Goal: Task Accomplishment & Management: Use online tool/utility

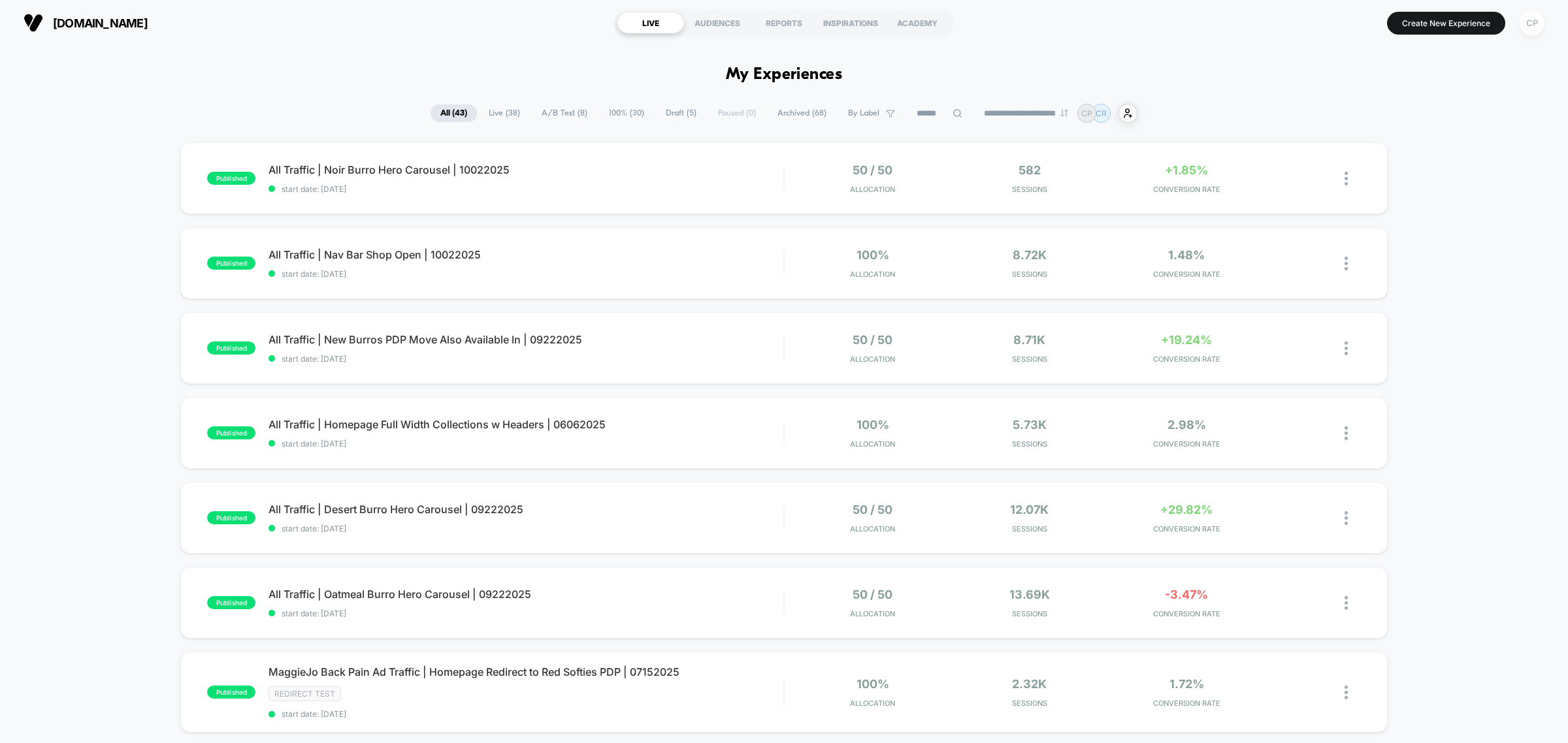
click at [1535, 24] on div "CP" at bounding box center [1531, 23] width 25 height 25
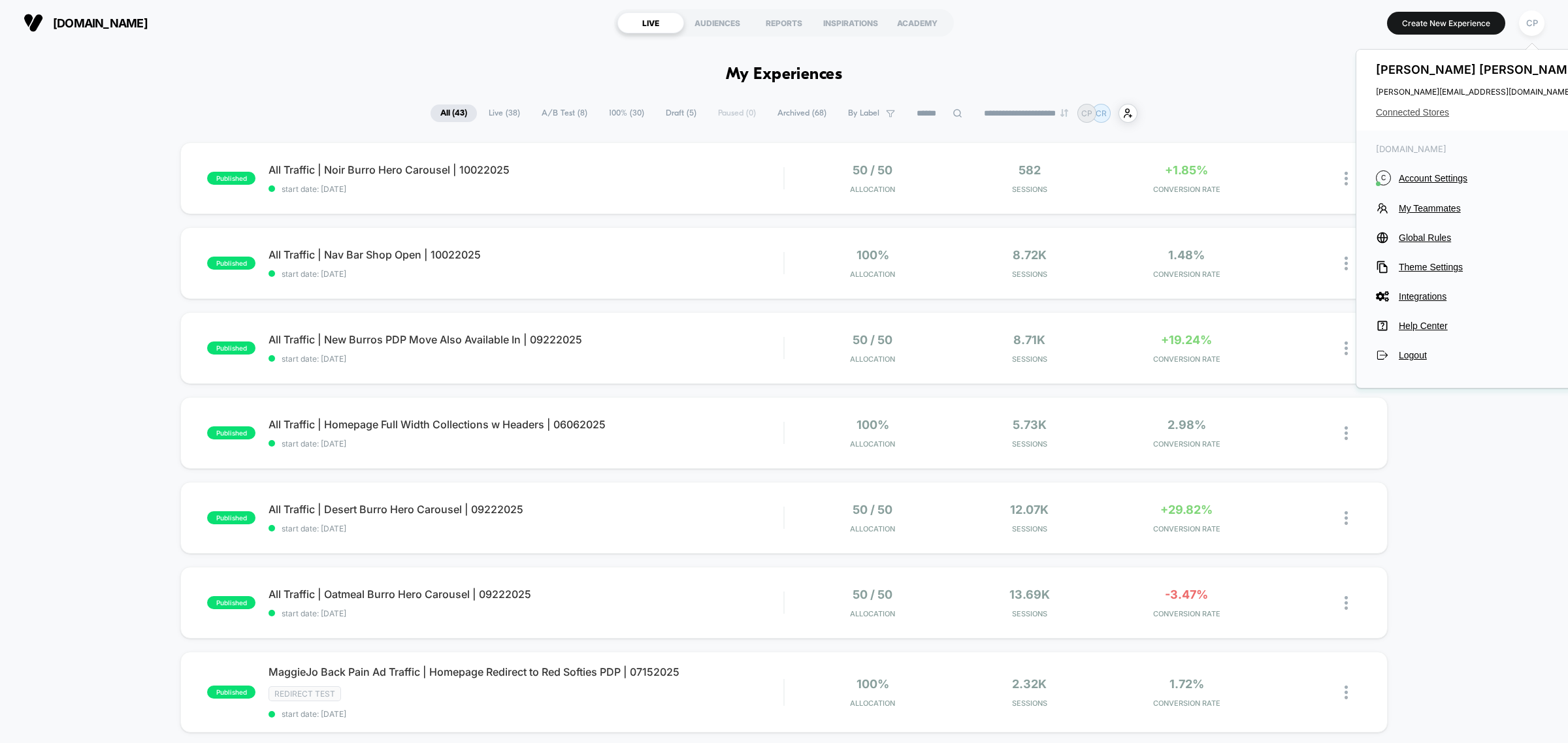
click at [1439, 111] on span "Connected Stores" at bounding box center [1479, 112] width 207 height 11
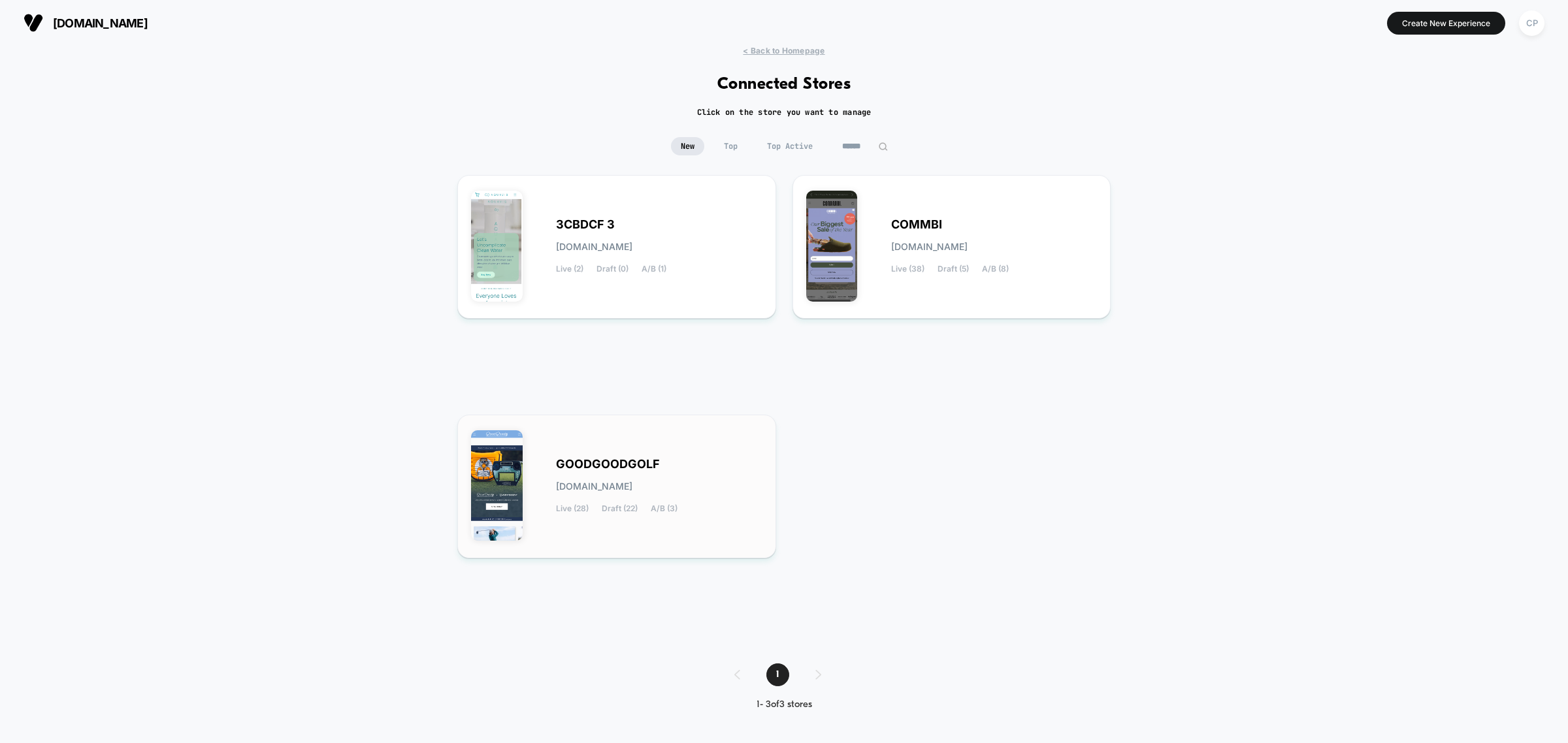
click at [621, 488] on span "goodgoodgolf.myshopify.com" at bounding box center [594, 486] width 77 height 9
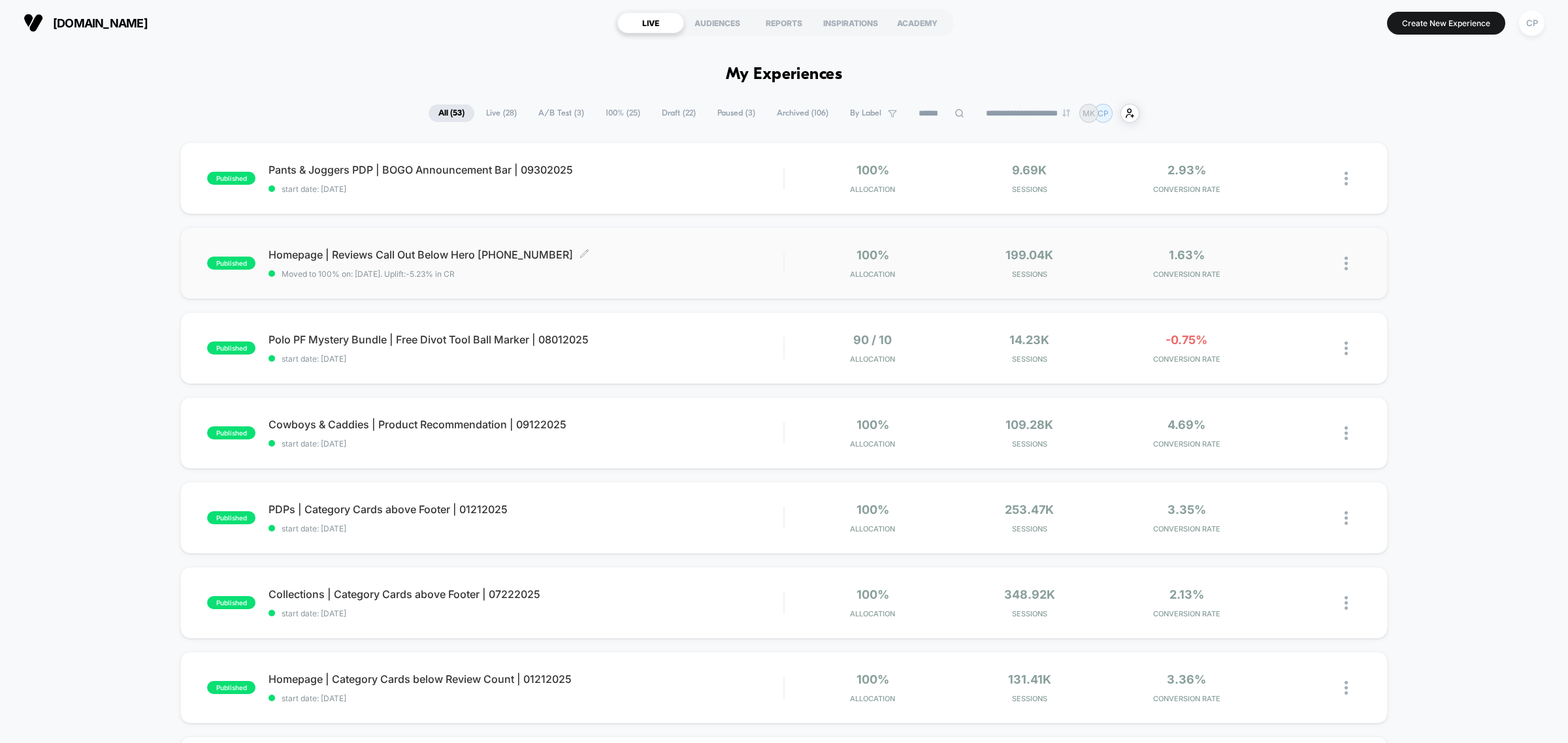
click at [445, 251] on span "Homepage | Reviews Call Out Below Hero 11162024 Click to edit experience details" at bounding box center [526, 255] width 515 height 13
click at [418, 250] on span "Homepage | Reviews Call Out Below Hero 11162024 Click to edit experience details" at bounding box center [526, 255] width 515 height 13
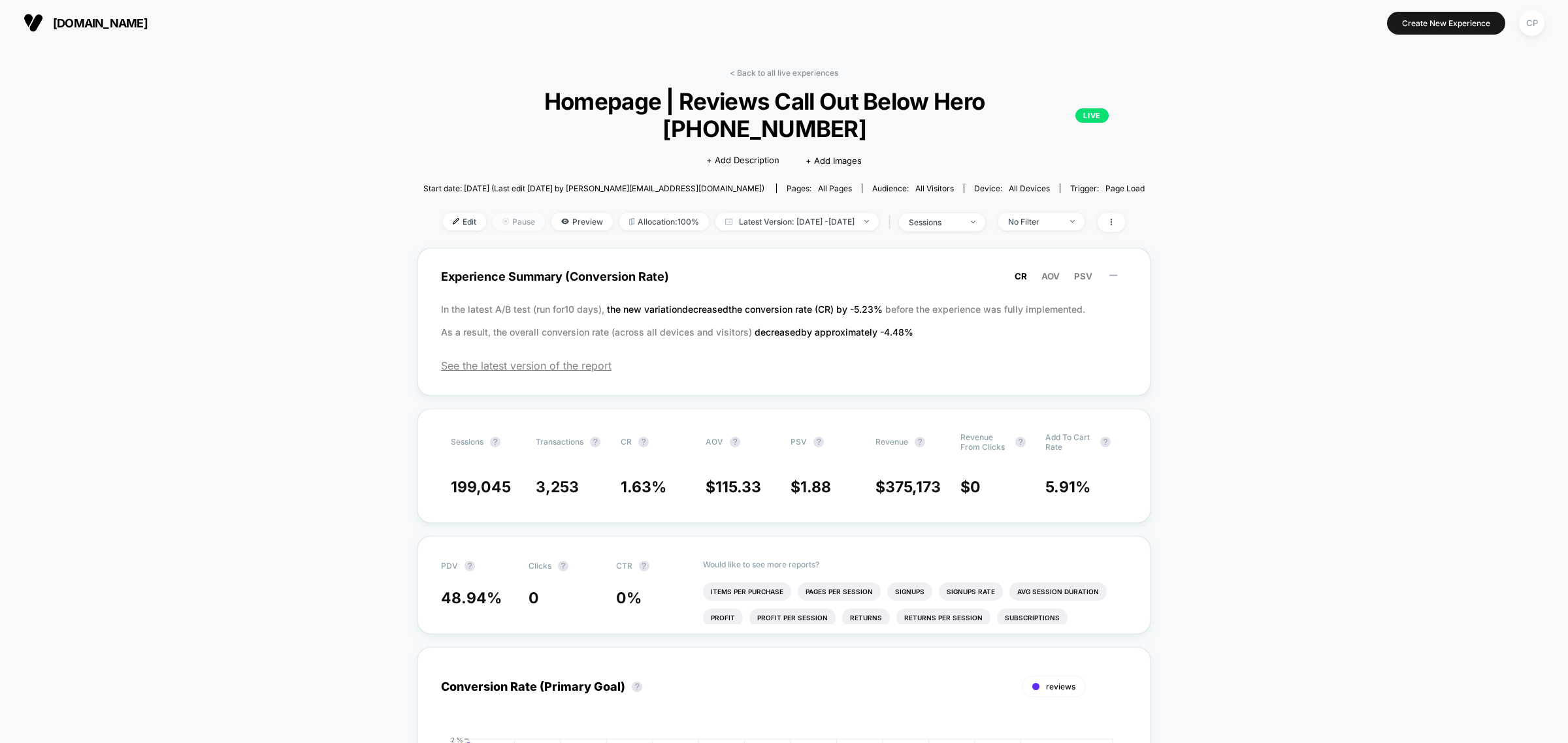
click at [495, 213] on span "Pause" at bounding box center [519, 222] width 52 height 18
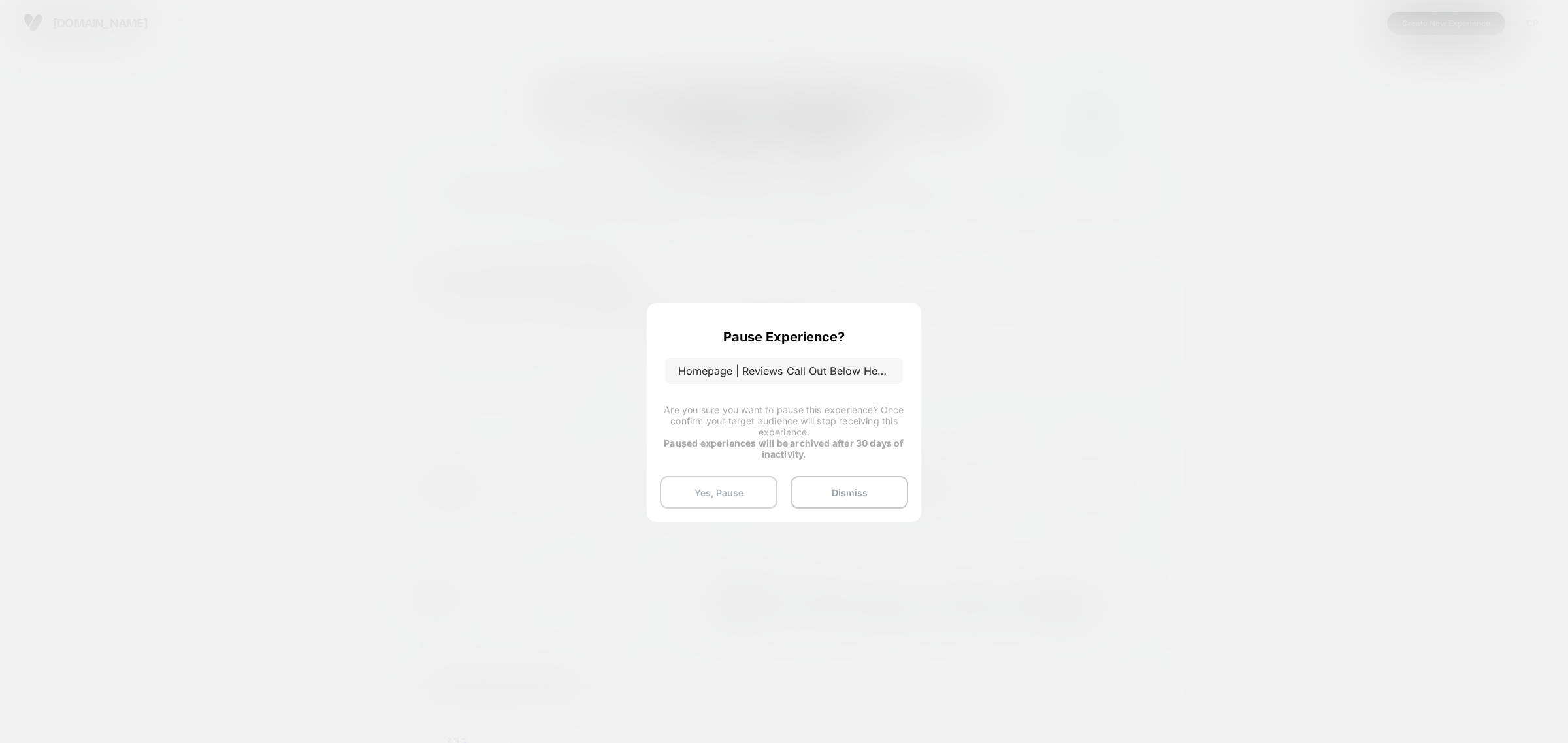
click at [734, 487] on button "Yes, Pause" at bounding box center [719, 492] width 117 height 33
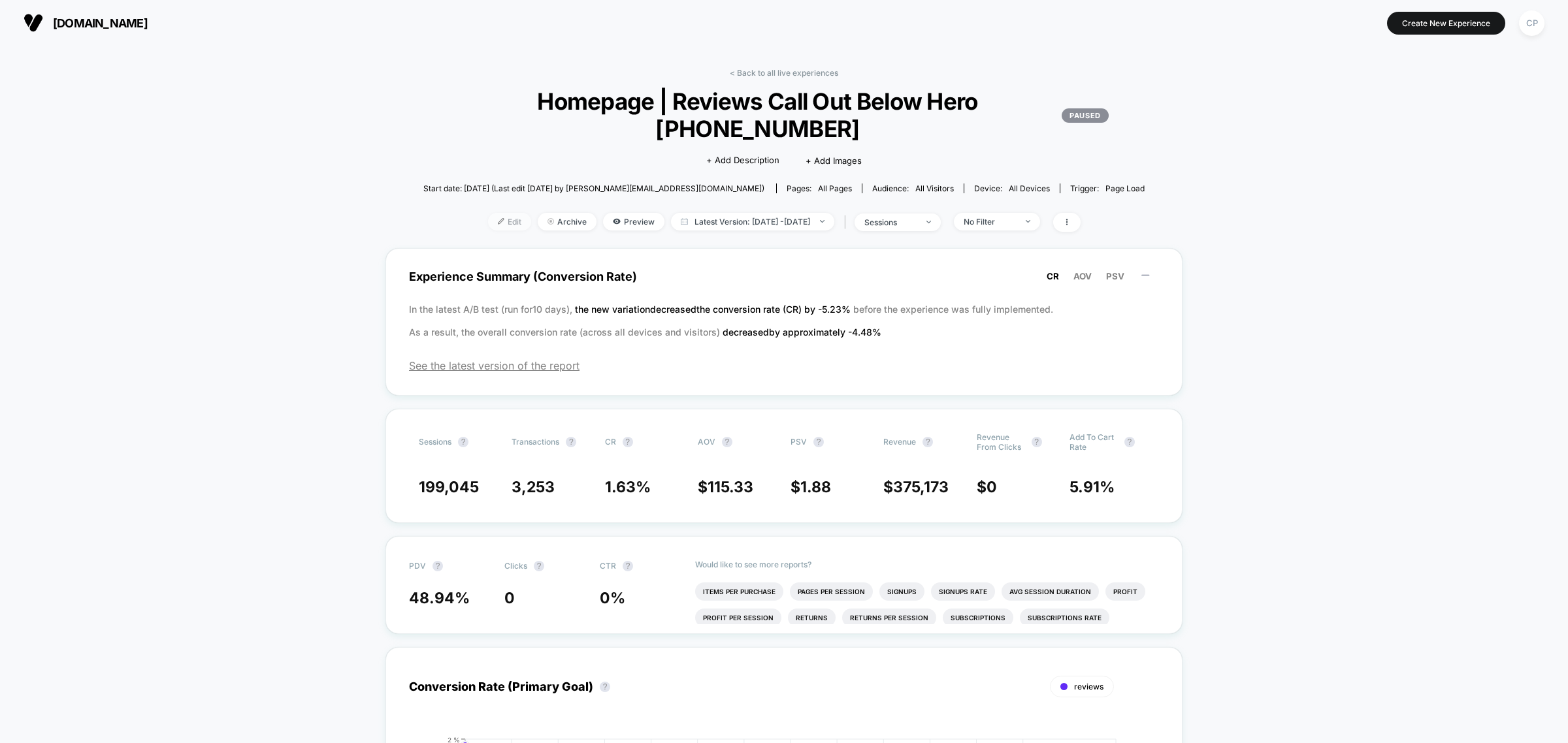
click at [488, 213] on span "Edit" at bounding box center [510, 222] width 43 height 18
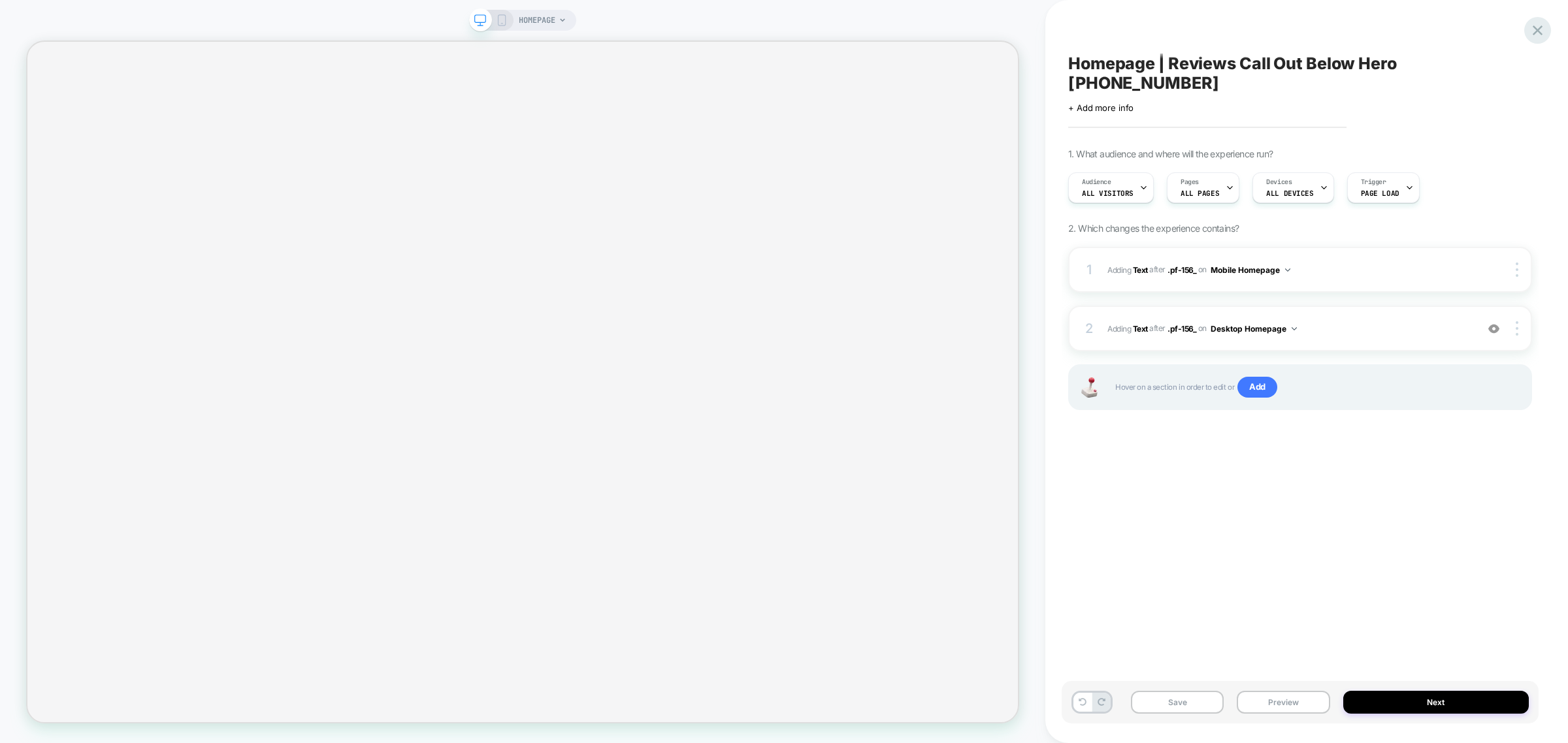
click at [1542, 30] on icon at bounding box center [1538, 30] width 18 height 18
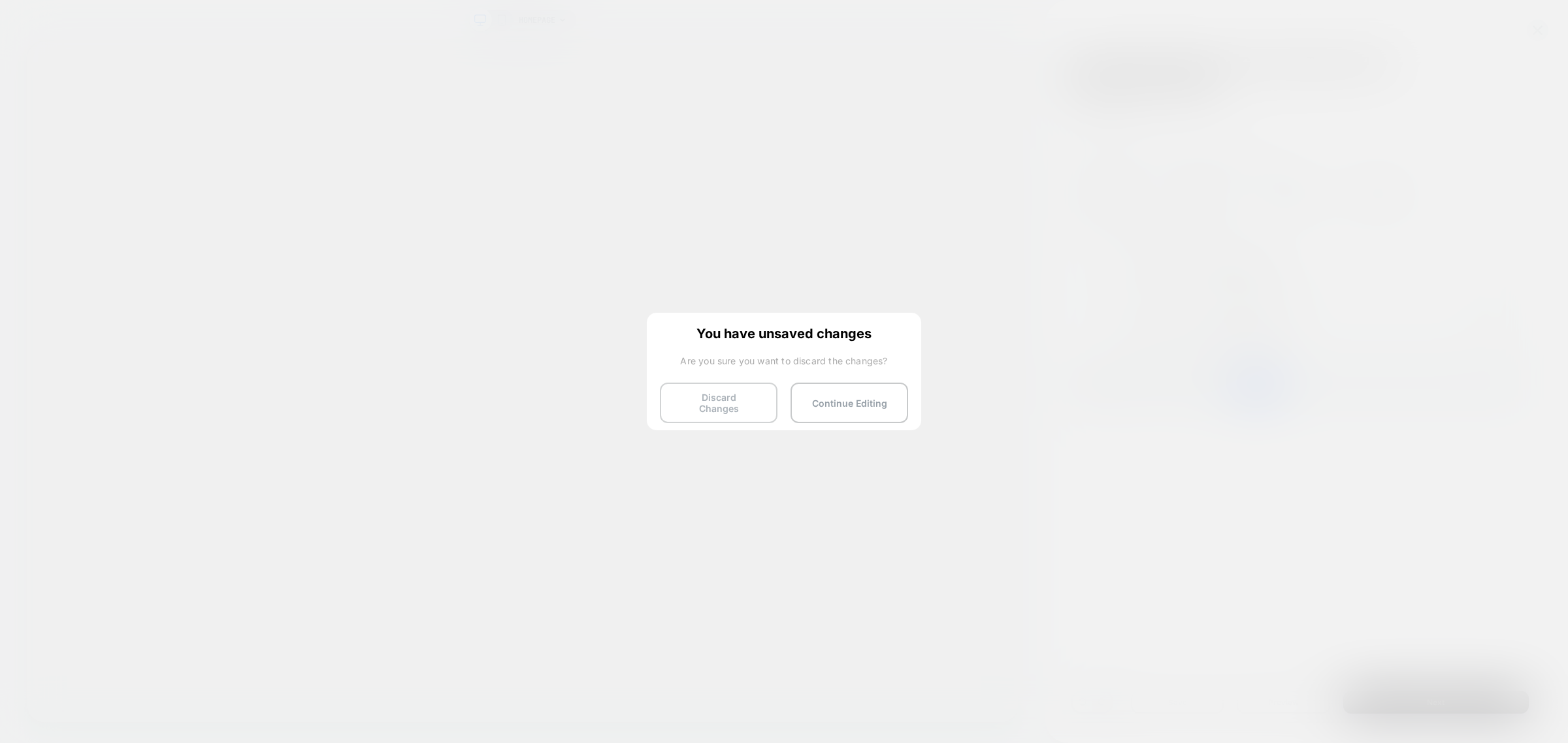
click at [707, 415] on button "Discard Changes" at bounding box center [719, 403] width 117 height 41
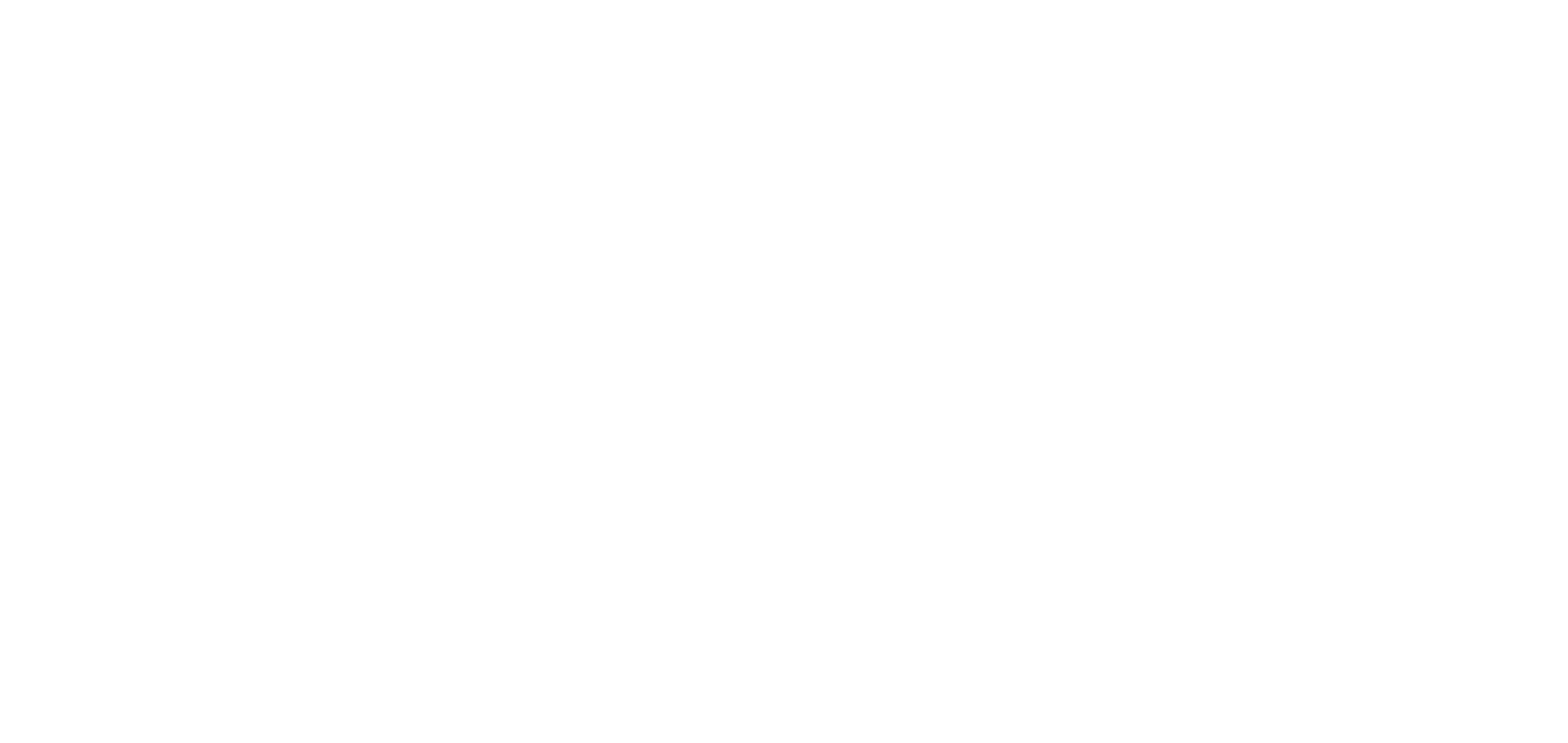
click at [726, 5] on html "Navigated to [DOMAIN_NAME] | No-code CRO for Shopify" at bounding box center [784, 2] width 1568 height 5
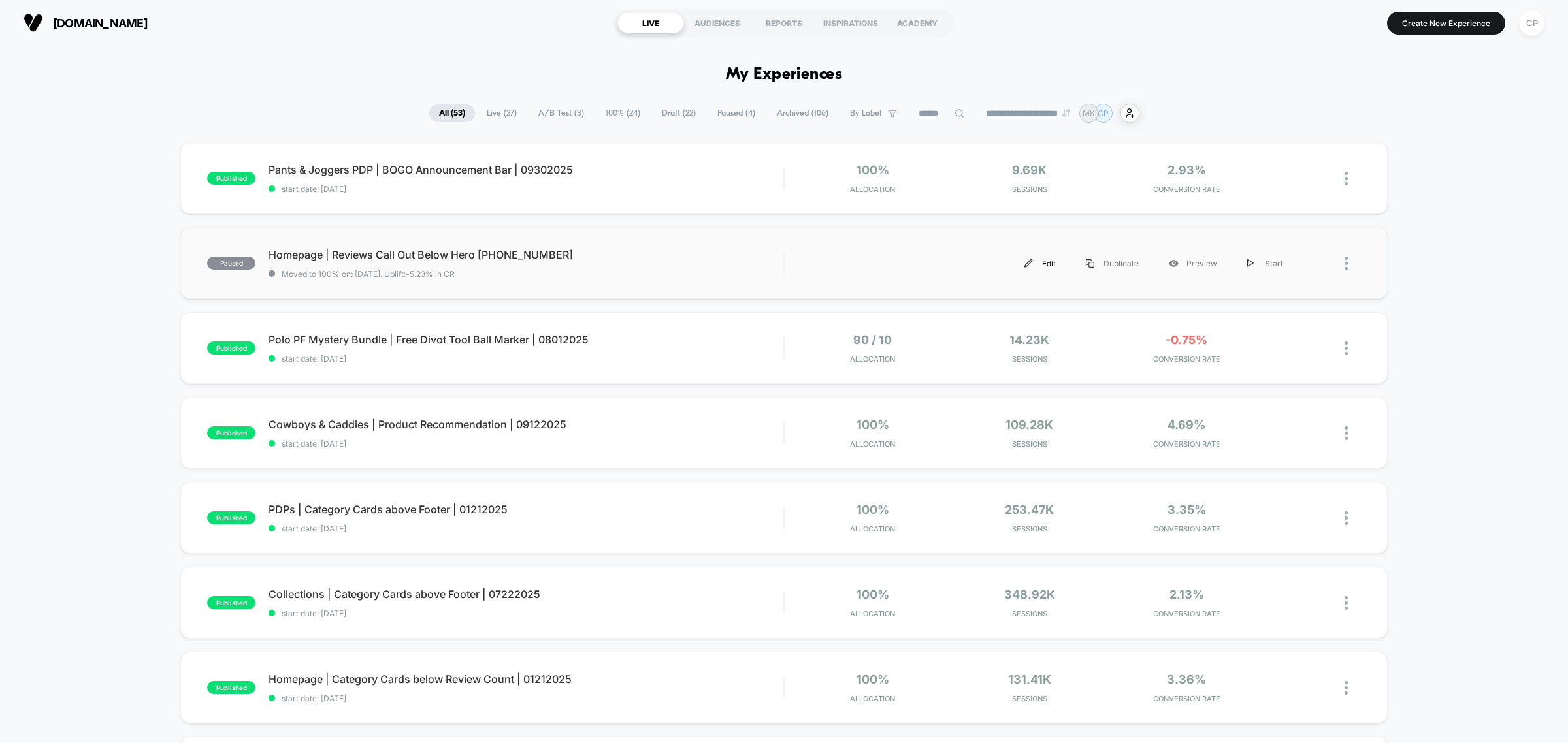
click at [1048, 263] on div "Edit" at bounding box center [1040, 264] width 61 height 29
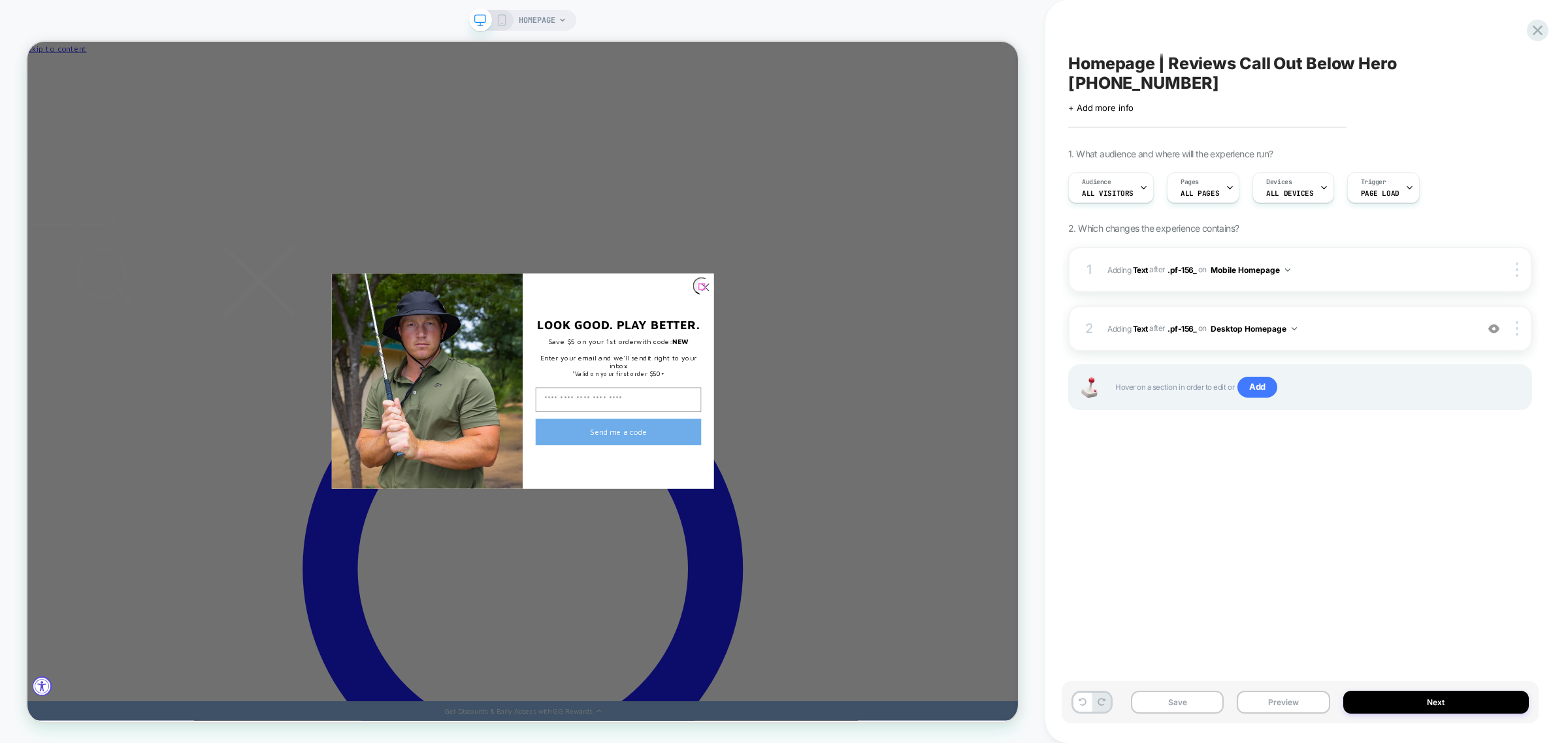
click at [929, 366] on icon "Close dialog" at bounding box center [931, 369] width 9 height 9
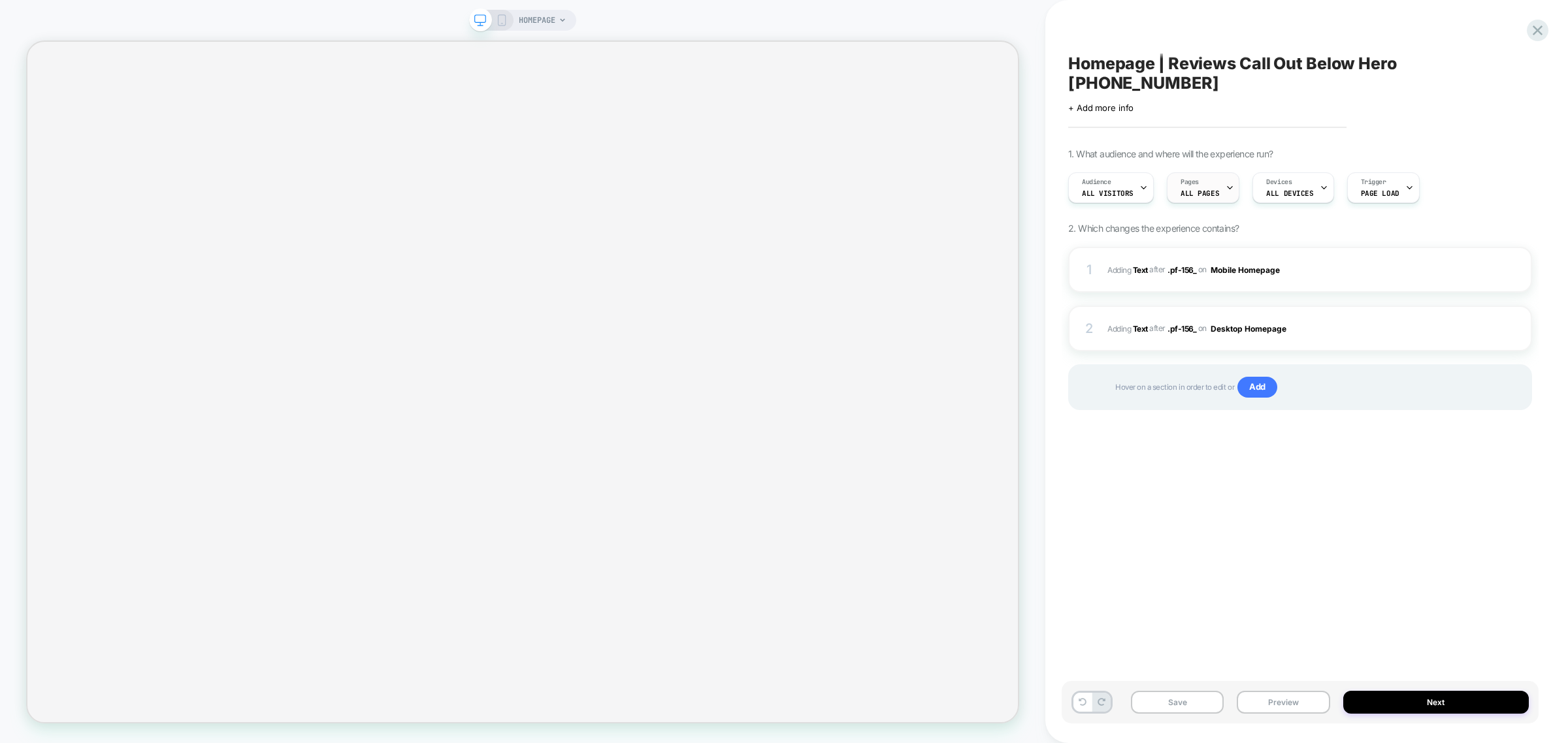
click at [1215, 184] on div "Pages ALL PAGES" at bounding box center [1203, 188] width 72 height 31
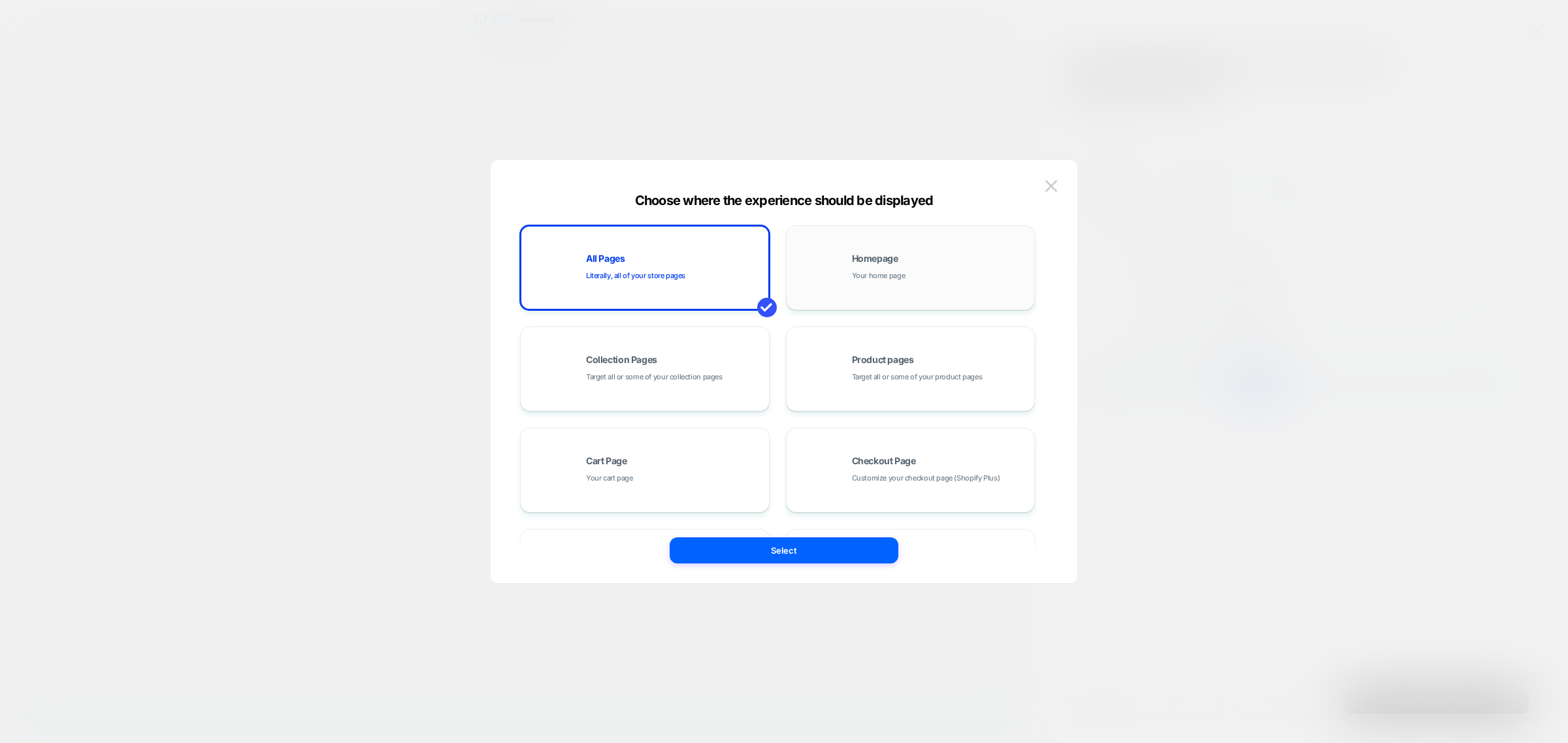
click at [874, 281] on span "Your home page" at bounding box center [879, 275] width 54 height 12
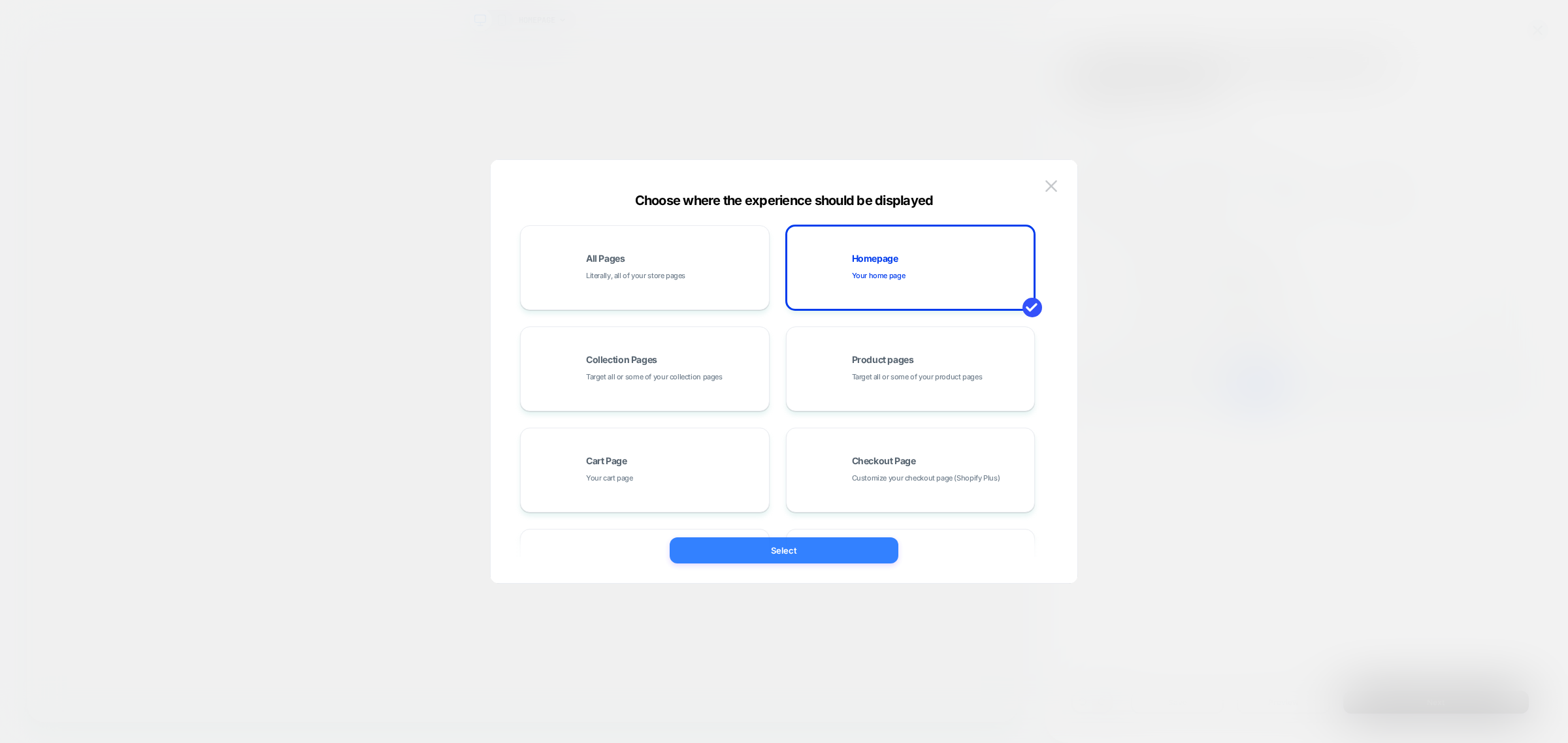
click at [808, 553] on button "Select" at bounding box center [784, 551] width 229 height 26
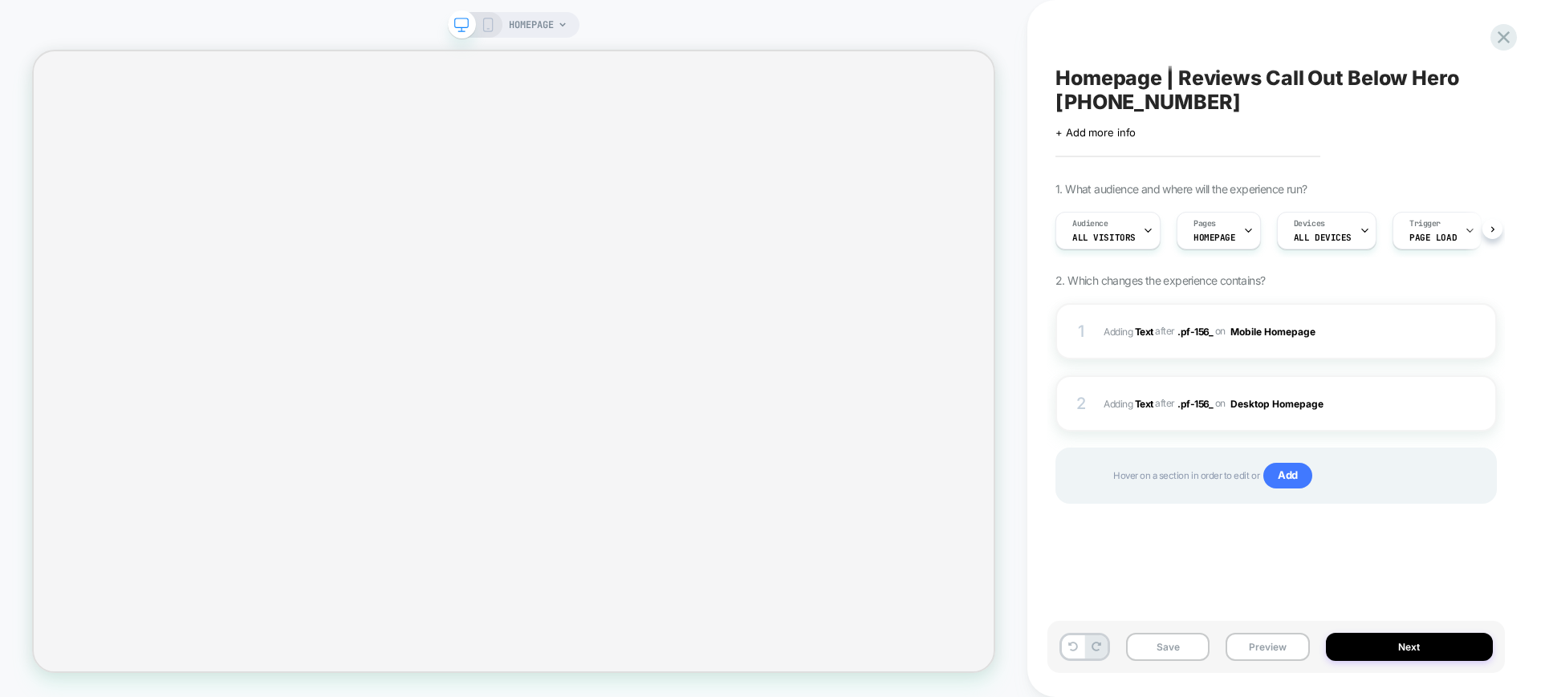
scroll to position [0, 1]
click at [1482, 397] on div at bounding box center [1481, 404] width 31 height 18
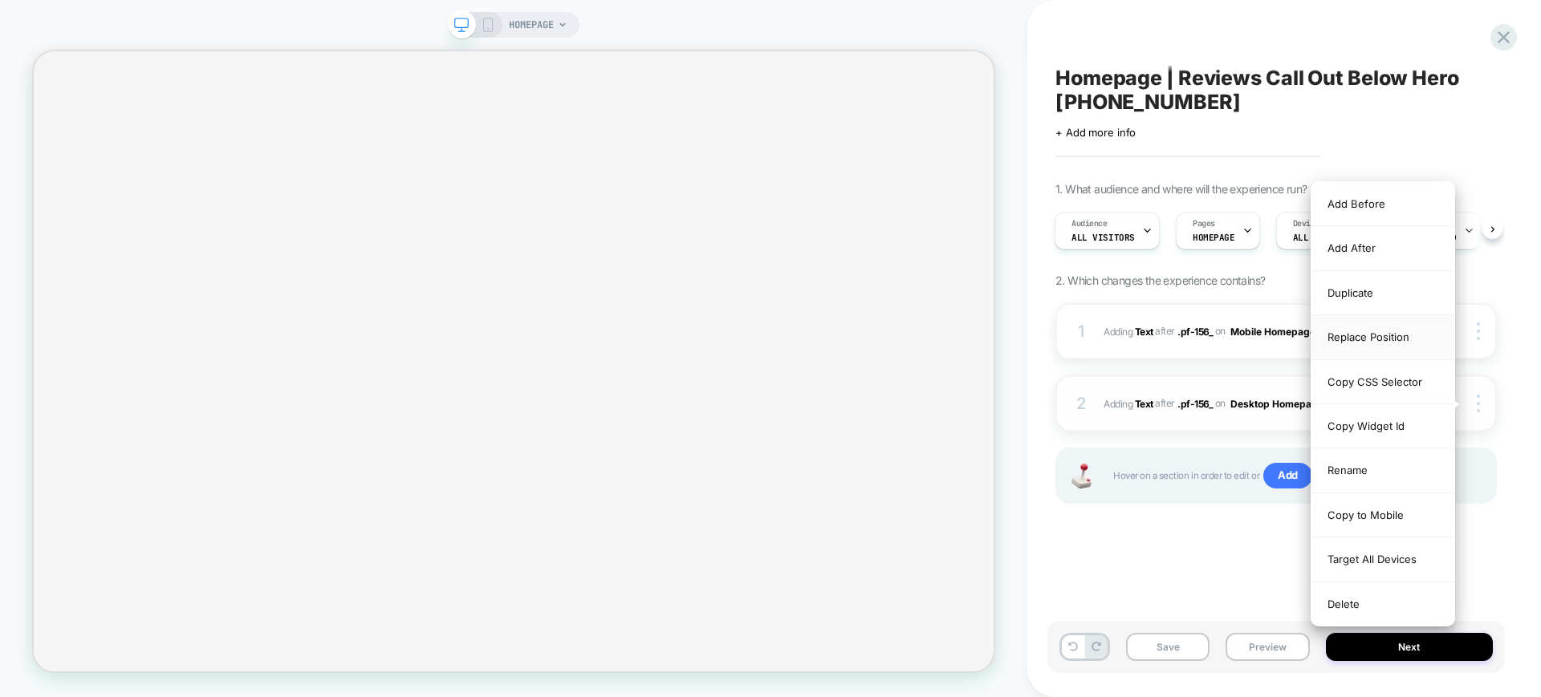
click at [1389, 340] on div "Replace Position" at bounding box center [1383, 337] width 143 height 44
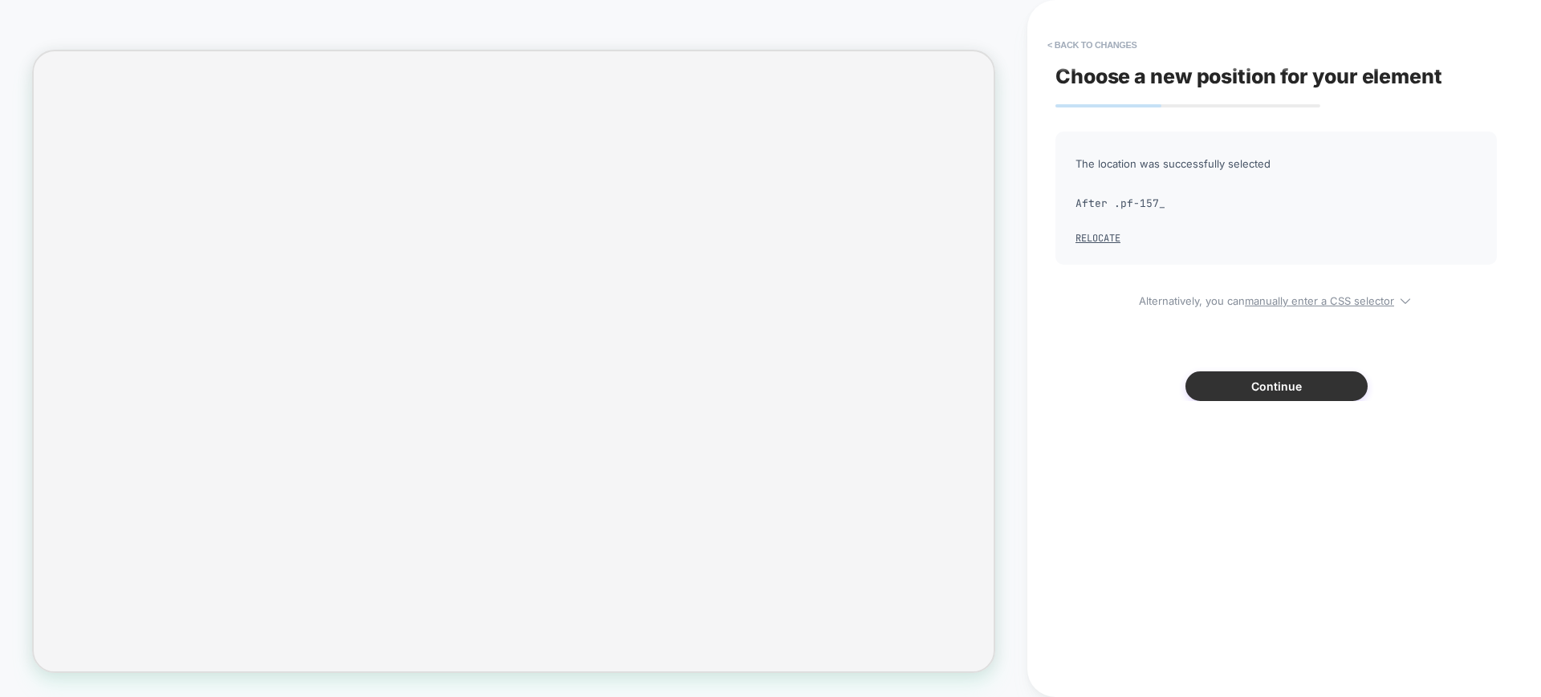
click at [1246, 394] on button "Continue" at bounding box center [1277, 387] width 182 height 30
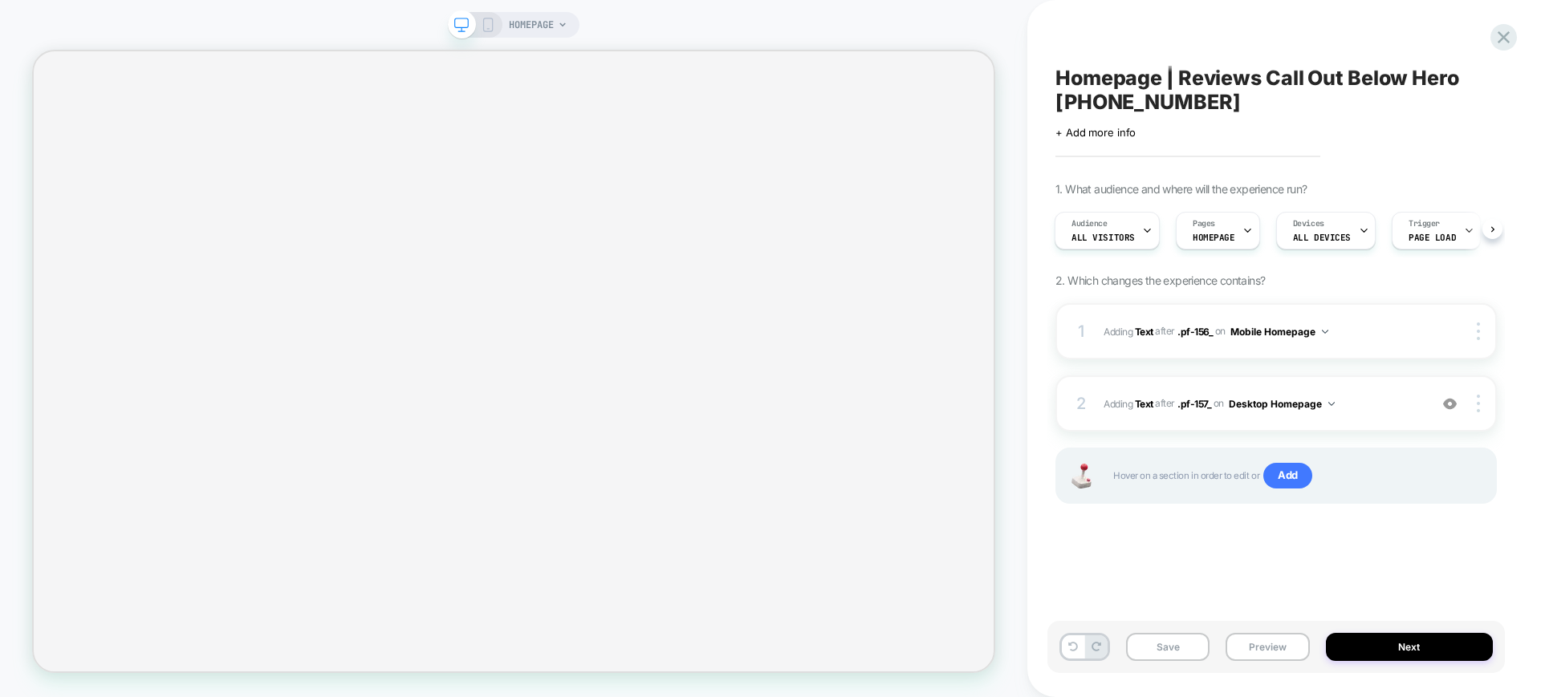
drag, startPoint x: 484, startPoint y: 23, endPoint x: 1534, endPoint y: 145, distance: 1056.9
click at [484, 23] on icon at bounding box center [488, 25] width 14 height 14
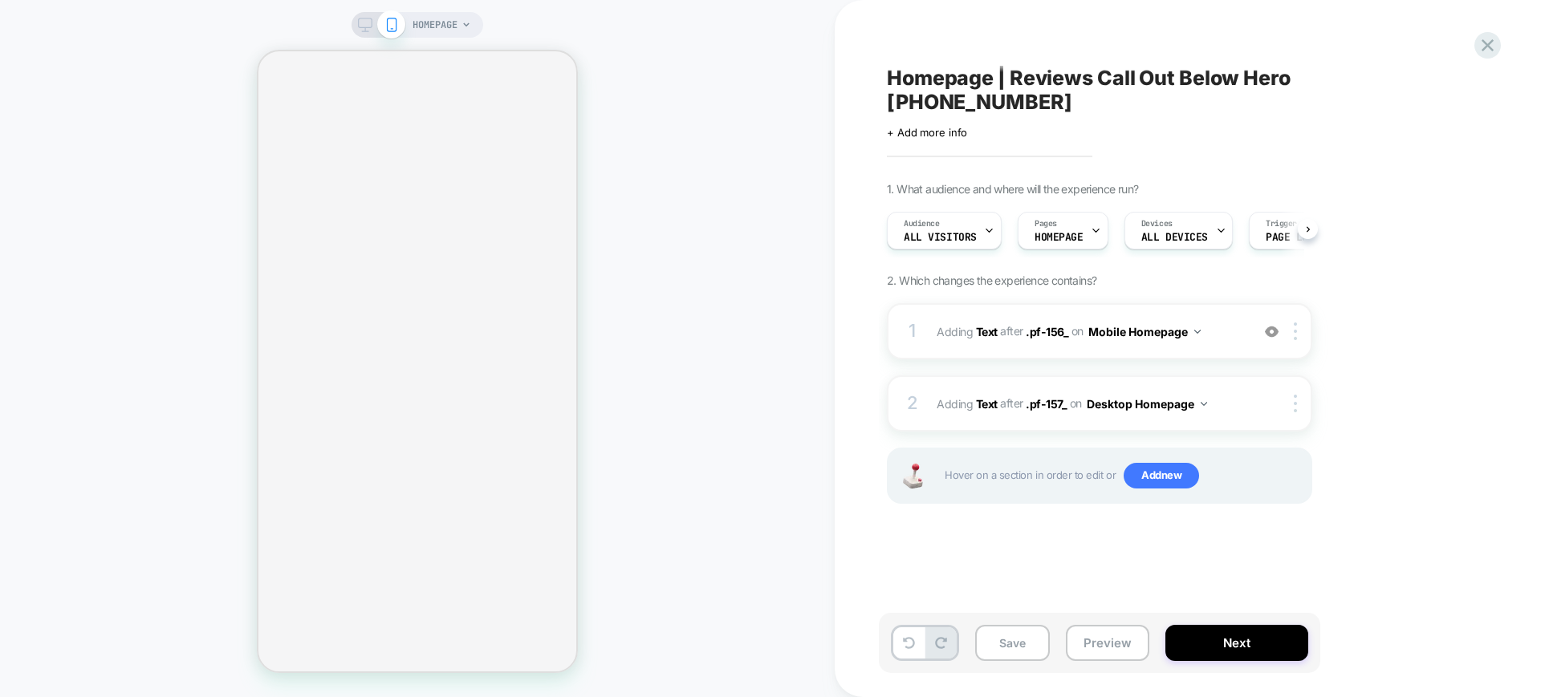
scroll to position [0, 1]
click at [1297, 323] on img at bounding box center [1295, 332] width 3 height 18
